Goal: Information Seeking & Learning: Learn about a topic

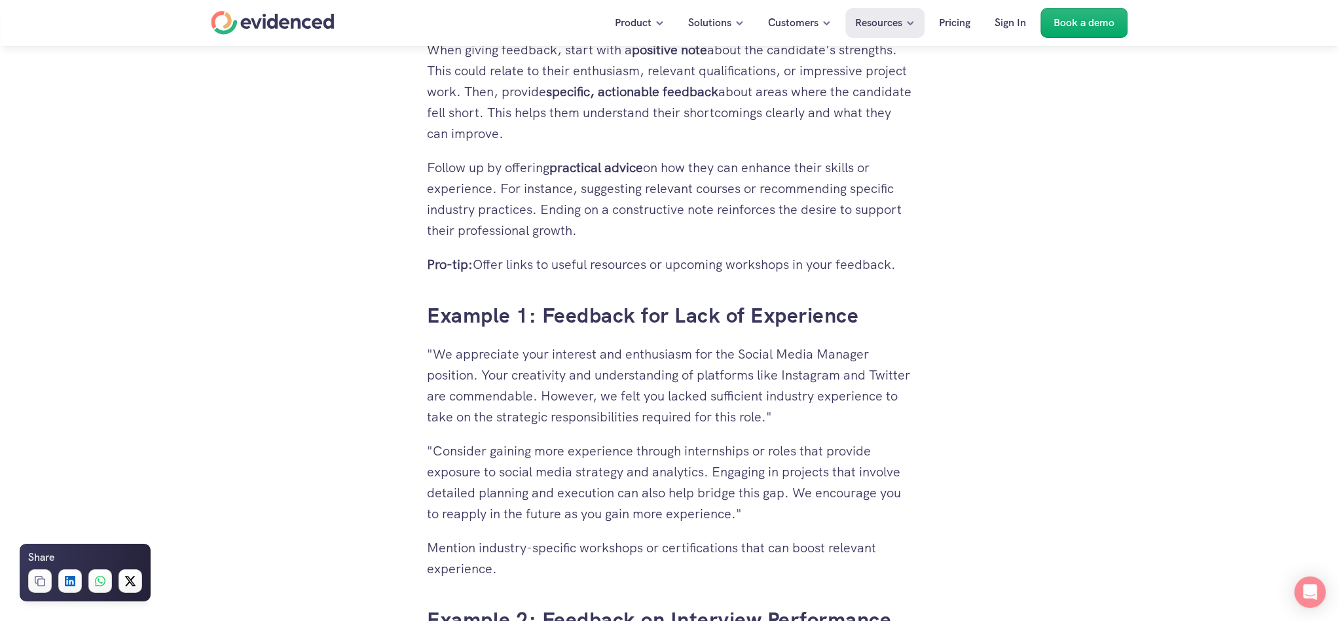
scroll to position [2903, 0]
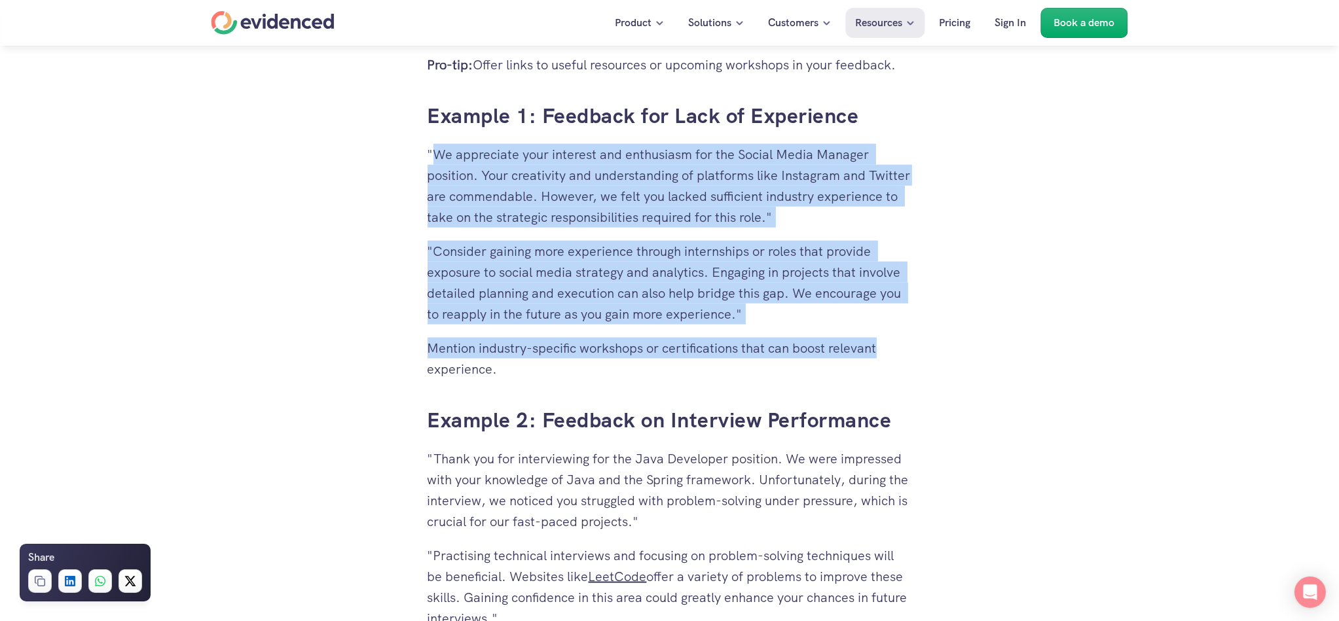
drag, startPoint x: 437, startPoint y: 149, endPoint x: 877, endPoint y: 340, distance: 479.4
click at [877, 340] on div "Why Giving Feedback is Crucial The Importance of Feedback for Unsuccessful Cand…" at bounding box center [669, 551] width 484 height 4056
click at [666, 257] on p ""Consider gaining more experience through internships or roles that provide exp…" at bounding box center [669, 283] width 484 height 84
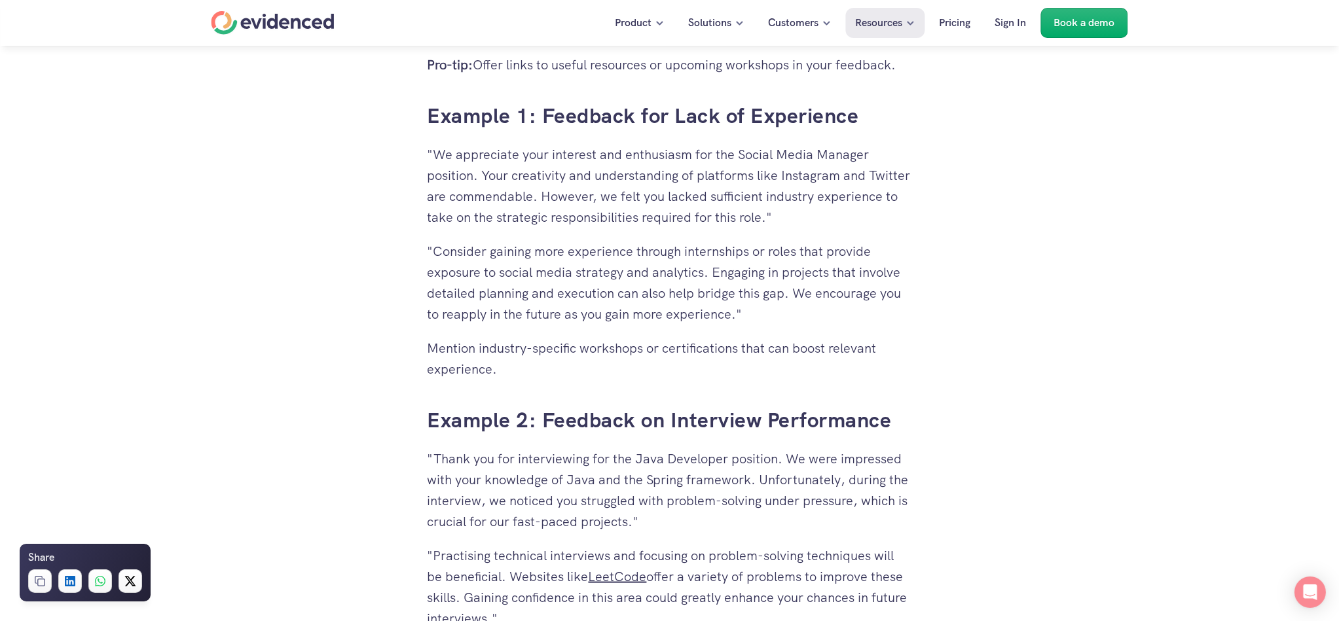
click at [835, 247] on p ""Consider gaining more experience through internships or roles that provide exp…" at bounding box center [669, 283] width 484 height 84
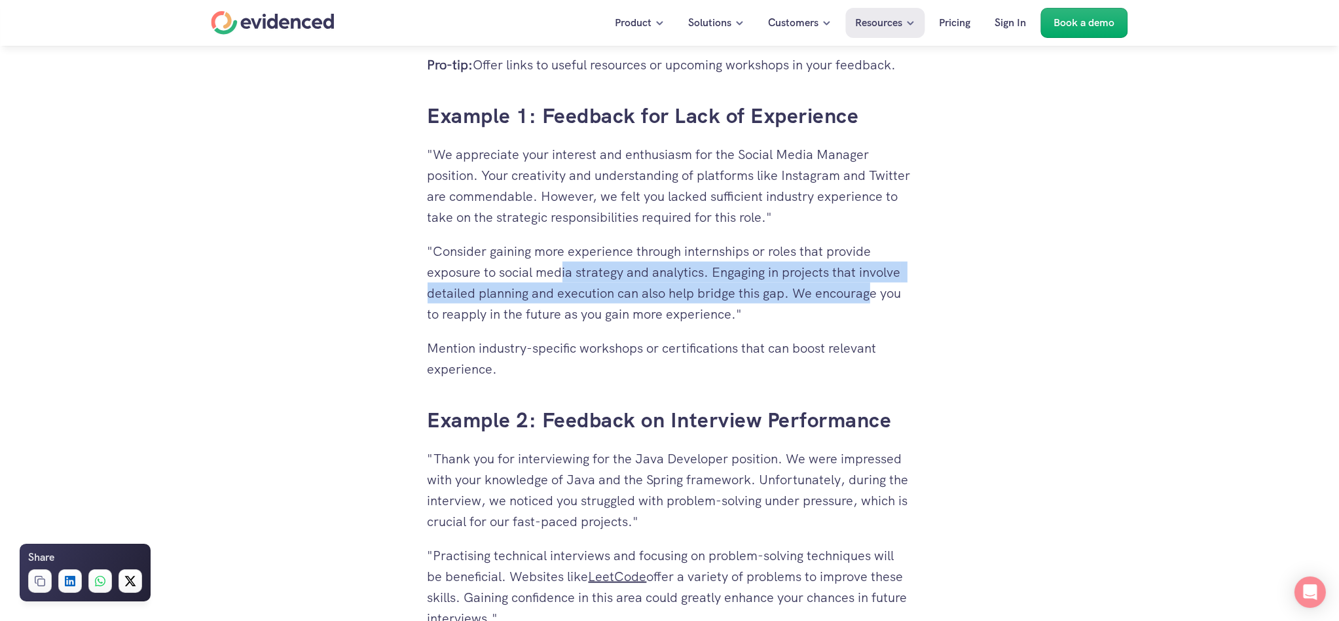
drag, startPoint x: 559, startPoint y: 267, endPoint x: 876, endPoint y: 300, distance: 318.5
click at [876, 300] on p ""Consider gaining more experience through internships or roles that provide exp…" at bounding box center [669, 283] width 484 height 84
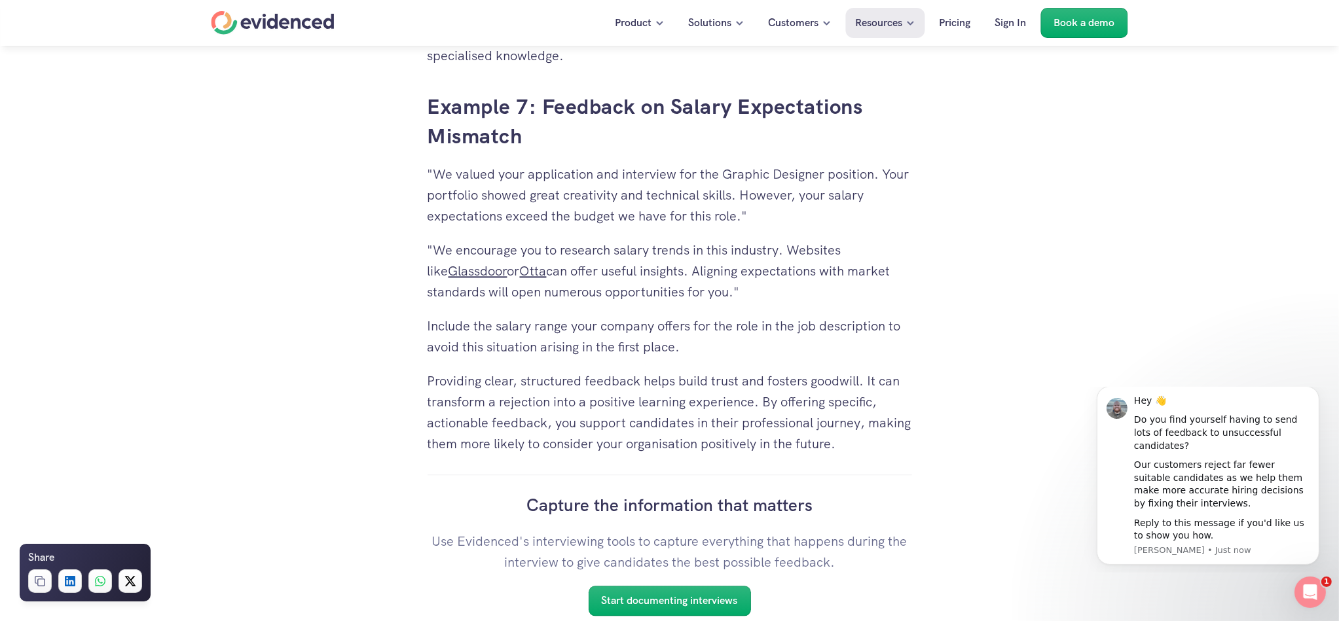
scroll to position [4998, 0]
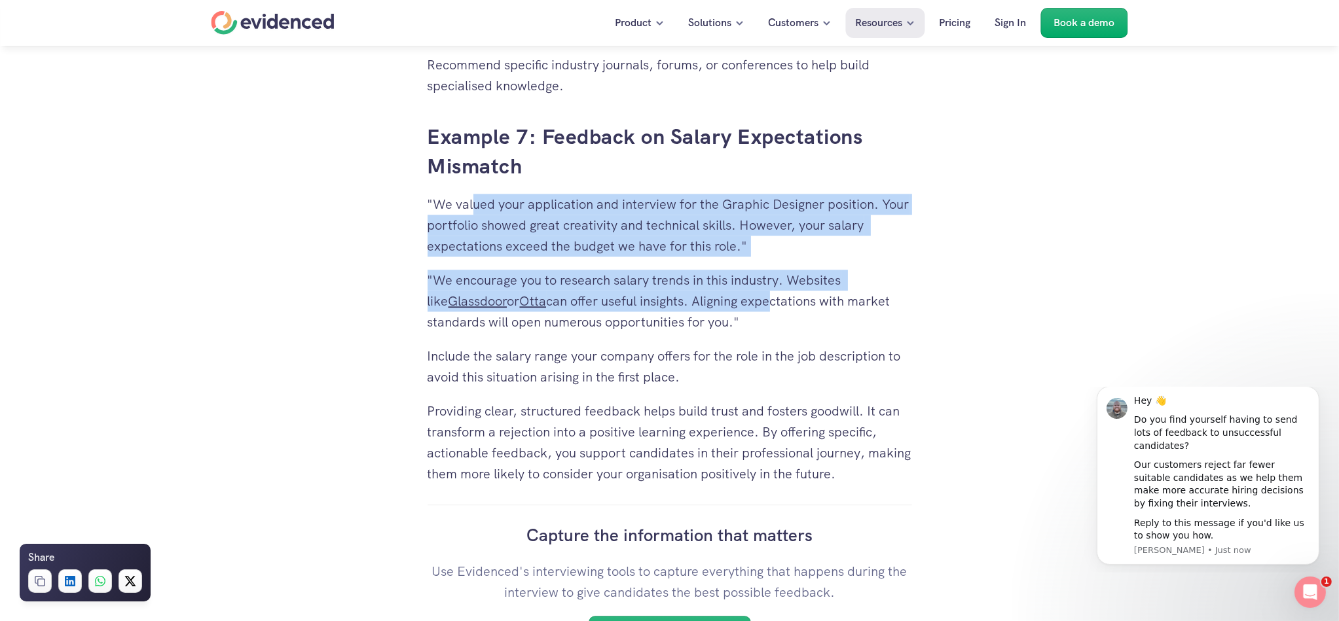
drag, startPoint x: 471, startPoint y: 200, endPoint x: 756, endPoint y: 292, distance: 299.4
click at [596, 250] on p ""We valued your application and interview for the Graphic Designer position. Yo…" at bounding box center [669, 225] width 484 height 63
